Goal: Find specific page/section: Find specific page/section

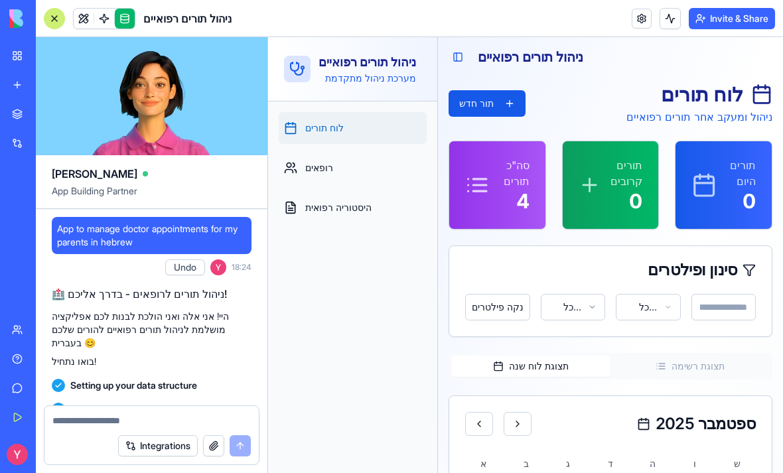
scroll to position [281, 0]
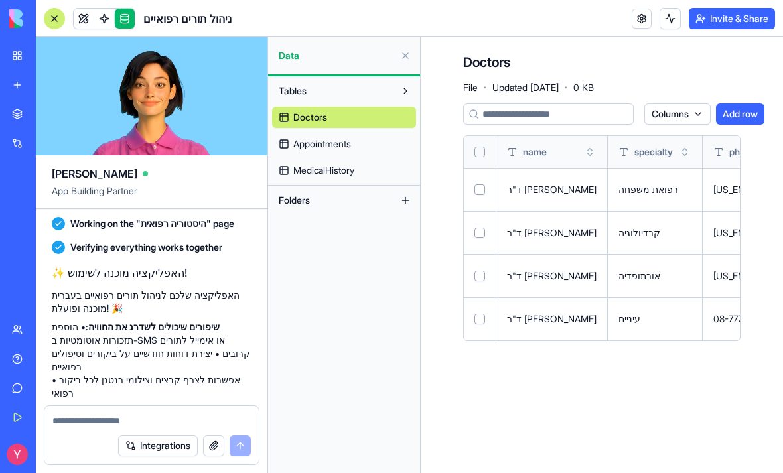
click at [101, 24] on link at bounding box center [104, 19] width 20 height 20
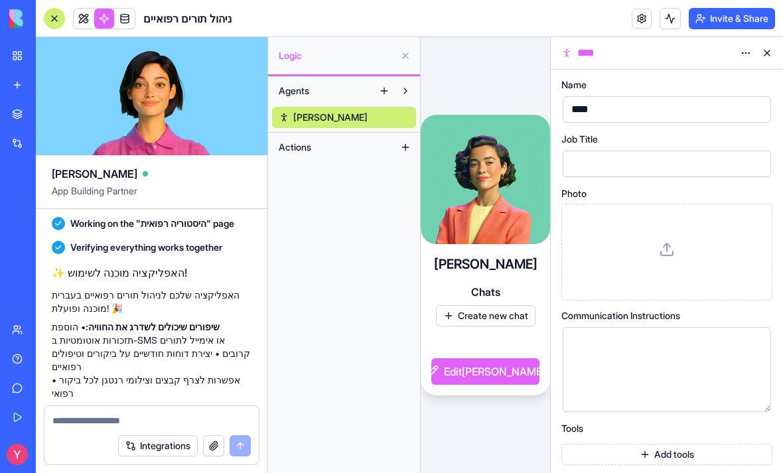
click at [84, 25] on link at bounding box center [84, 19] width 20 height 20
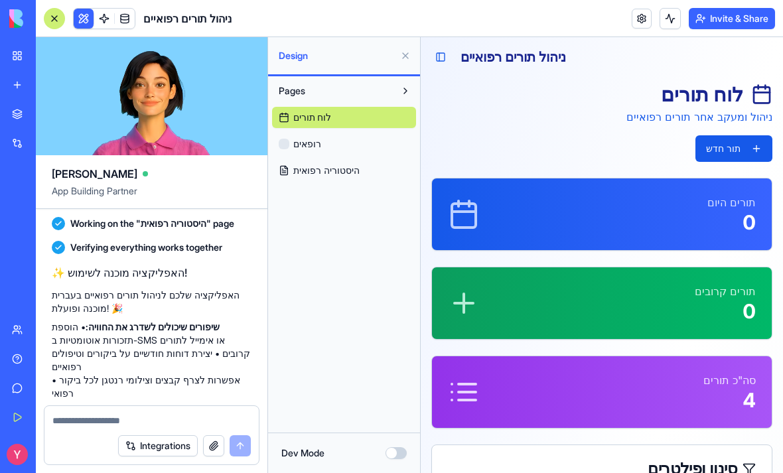
click at [653, 210] on div "תורים היום 0" at bounding box center [602, 214] width 308 height 40
click at [734, 295] on p "תורים קרובים" at bounding box center [725, 291] width 61 height 16
click at [94, 15] on link at bounding box center [104, 19] width 20 height 20
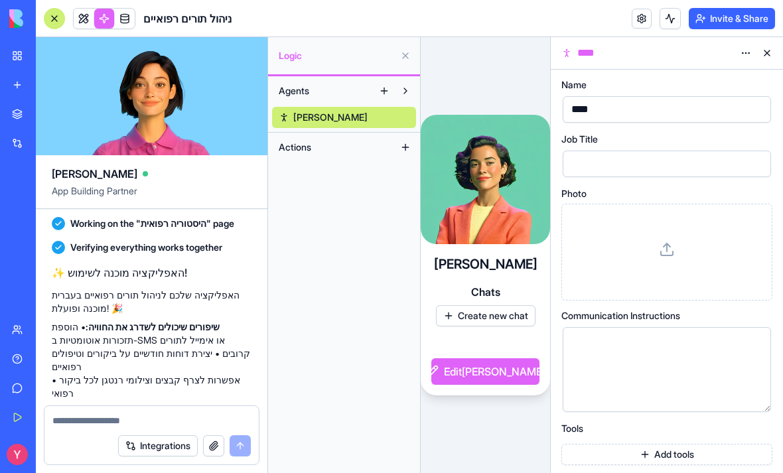
click at [377, 96] on button at bounding box center [384, 90] width 21 height 21
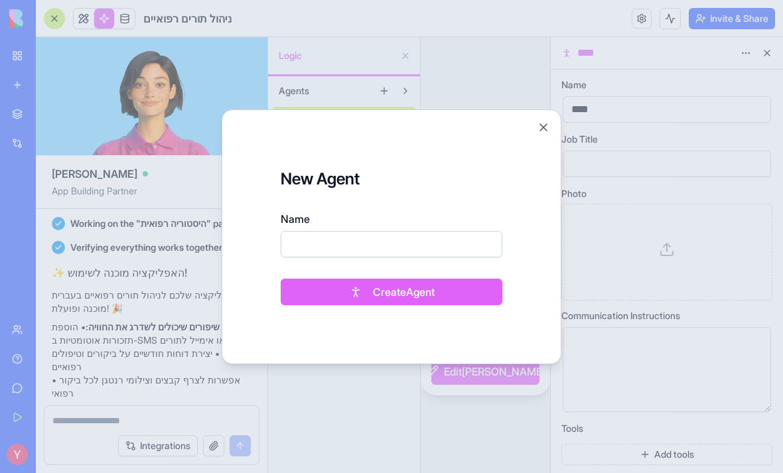
click at [537, 125] on button "Close" at bounding box center [543, 127] width 13 height 13
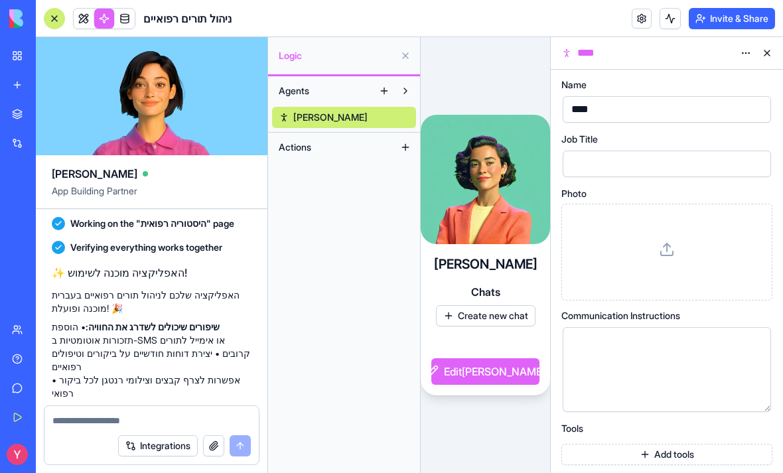
click at [125, 14] on link at bounding box center [125, 19] width 20 height 20
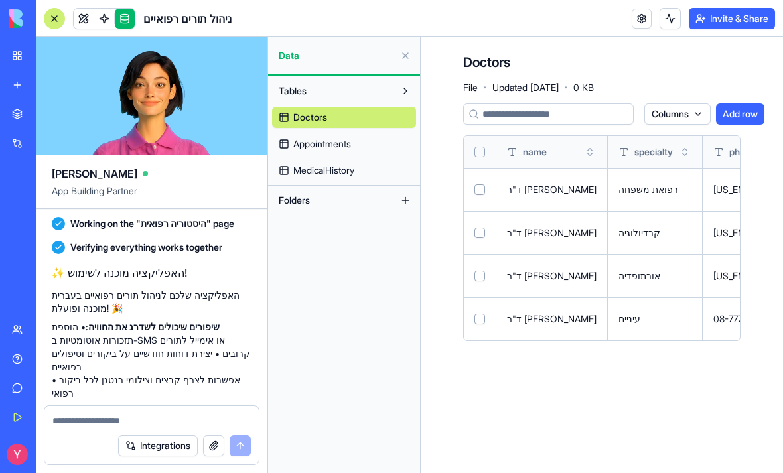
click at [86, 20] on link at bounding box center [84, 19] width 20 height 20
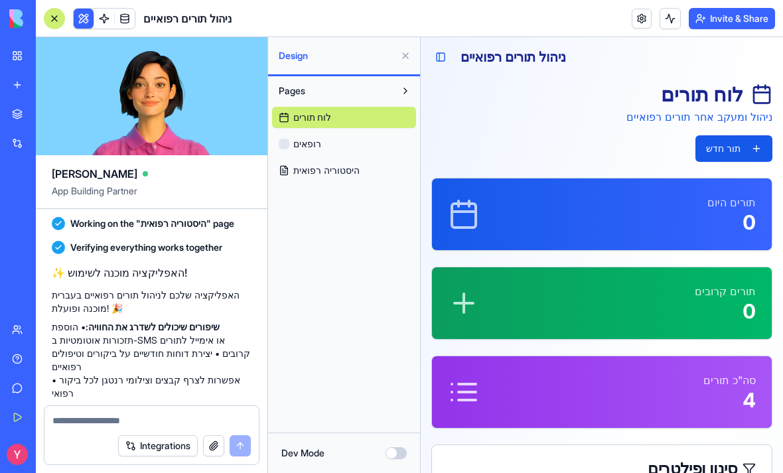
click at [404, 63] on button at bounding box center [405, 55] width 21 height 21
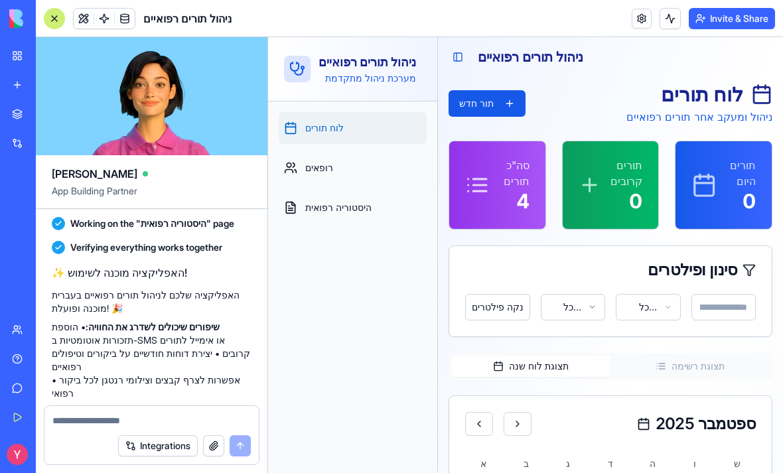
click at [464, 53] on button "Toggle Sidebar" at bounding box center [457, 57] width 19 height 19
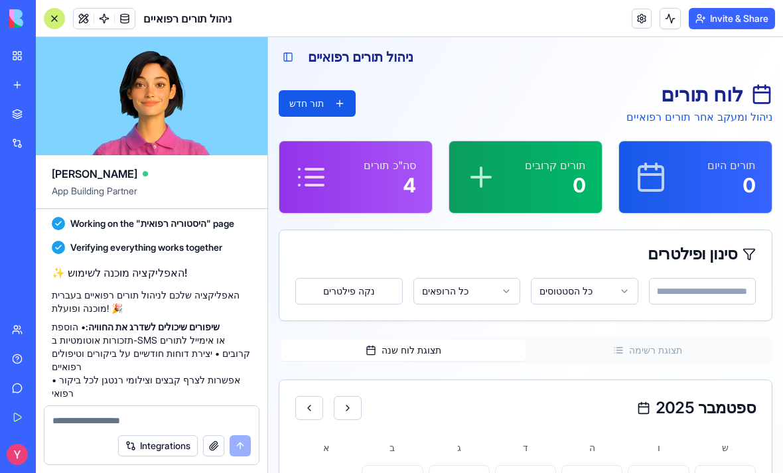
click at [287, 60] on button "Toggle Sidebar" at bounding box center [288, 57] width 19 height 19
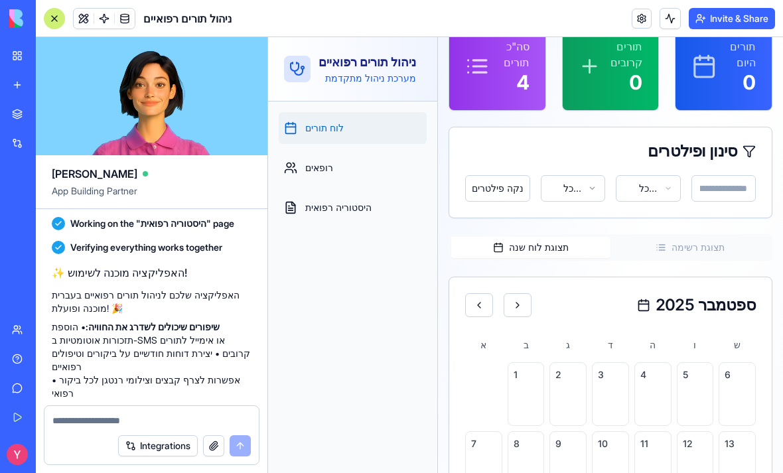
scroll to position [94, 0]
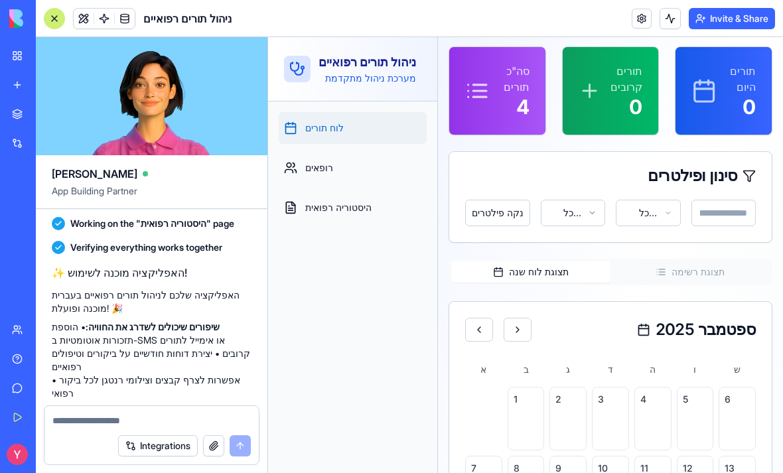
click at [515, 90] on p "סה"כ תורים" at bounding box center [510, 79] width 40 height 32
click at [480, 85] on icon at bounding box center [479, 85] width 13 height 0
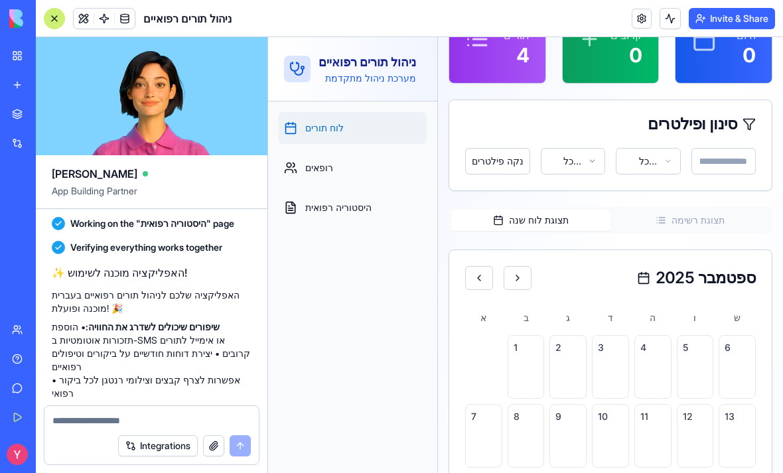
scroll to position [215, 0]
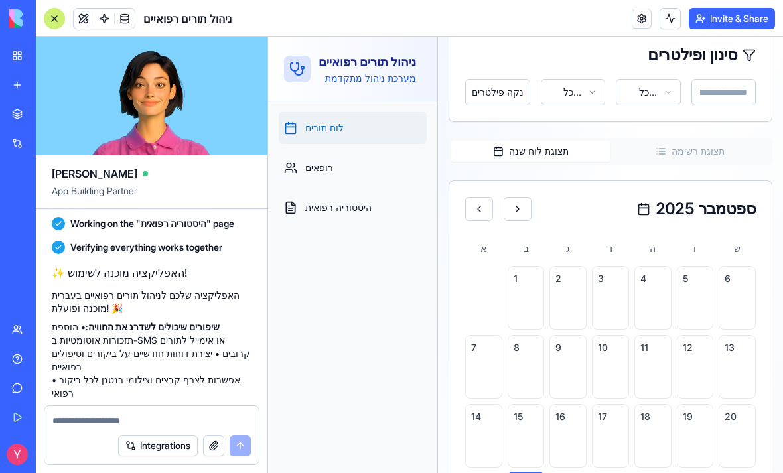
click at [717, 151] on button "תצוגת רשימה" at bounding box center [689, 151] width 159 height 21
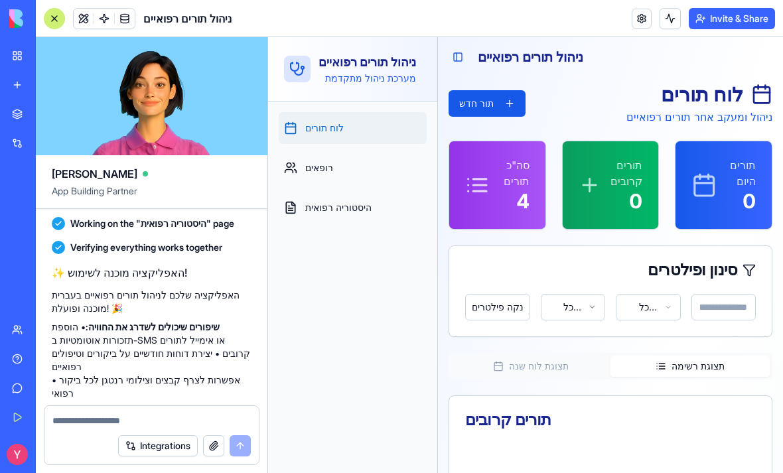
scroll to position [0, 0]
click at [327, 210] on span "היסטוריה רפואית" at bounding box center [338, 207] width 66 height 13
